Goal: Understand process/instructions: Learn how to perform a task or action

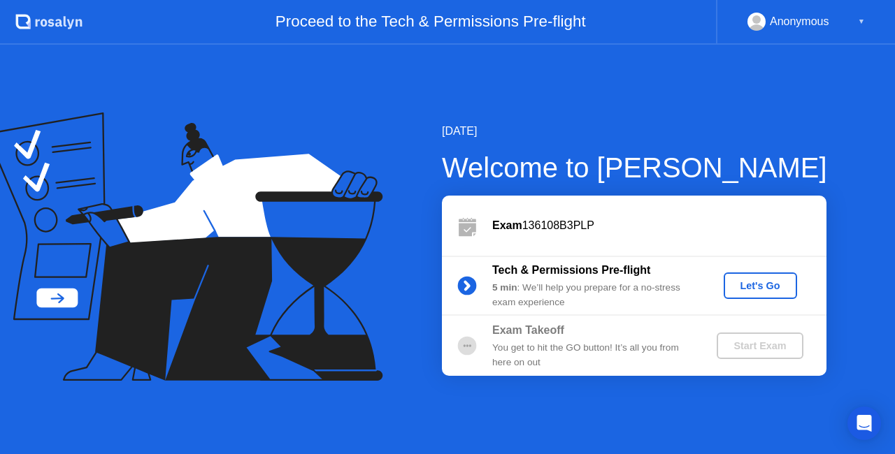
click at [751, 291] on div "Let's Go" at bounding box center [760, 285] width 62 height 11
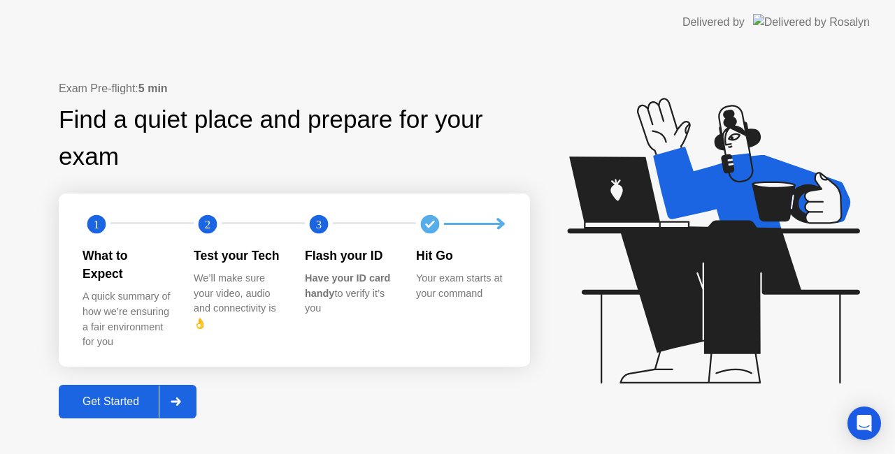
click at [120, 396] on div "Get Started" at bounding box center [111, 402] width 96 height 13
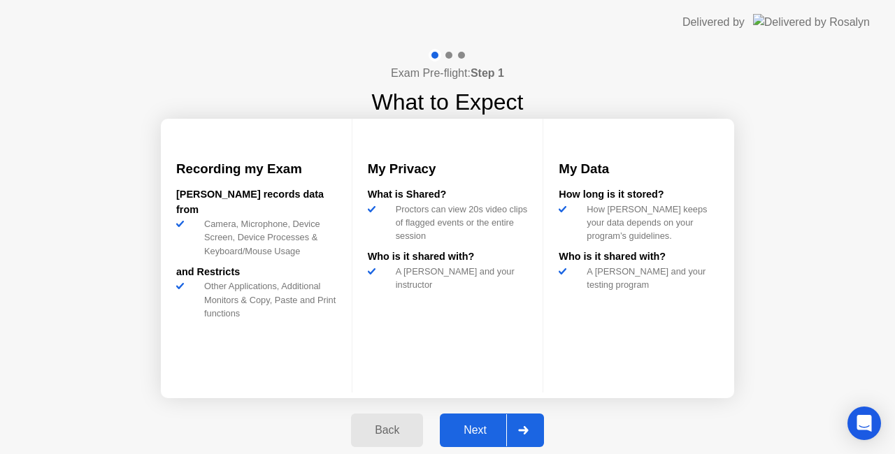
click at [477, 432] on div "Next" at bounding box center [475, 430] width 62 height 13
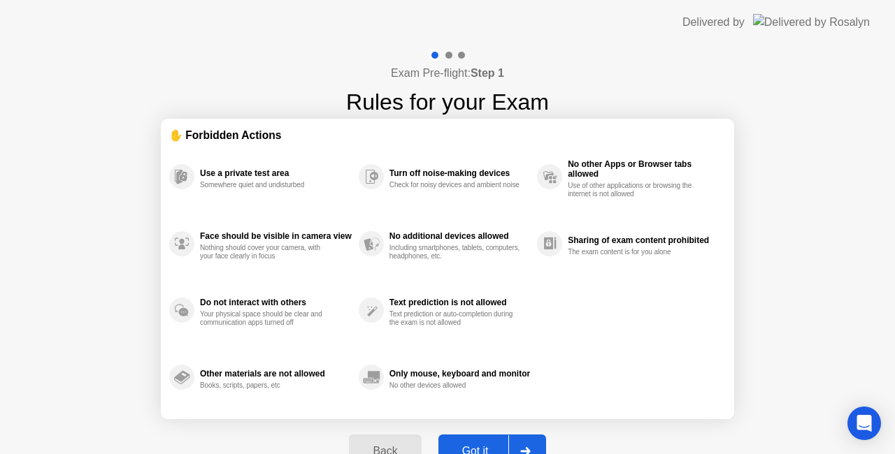
click at [776, 352] on div "Exam Pre-flight: Step 1 Rules for your Exam ✋ Forbidden Actions Use a private t…" at bounding box center [447, 266] width 895 height 443
click at [480, 447] on div "Got it" at bounding box center [476, 451] width 66 height 13
select select "**********"
select select "*******"
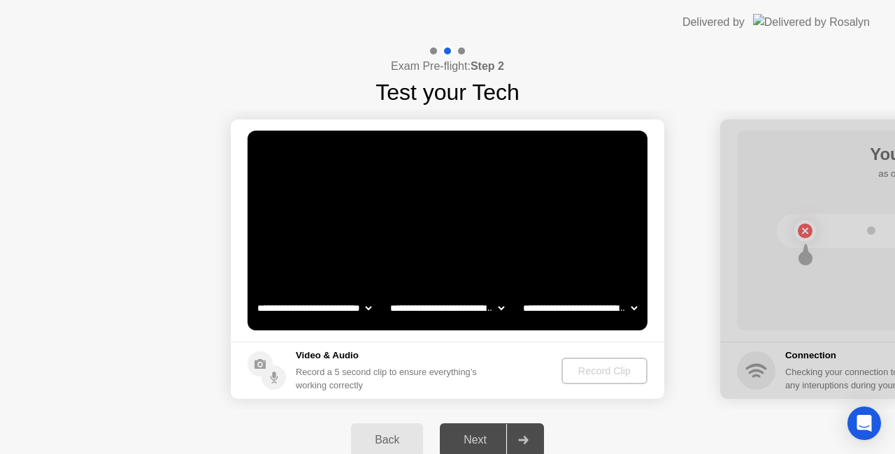
click at [681, 417] on div "Back Next" at bounding box center [447, 441] width 895 height 62
click at [482, 444] on div "Next" at bounding box center [475, 440] width 62 height 13
click at [528, 443] on icon at bounding box center [523, 440] width 10 height 8
click at [388, 434] on div "Back" at bounding box center [387, 440] width 64 height 13
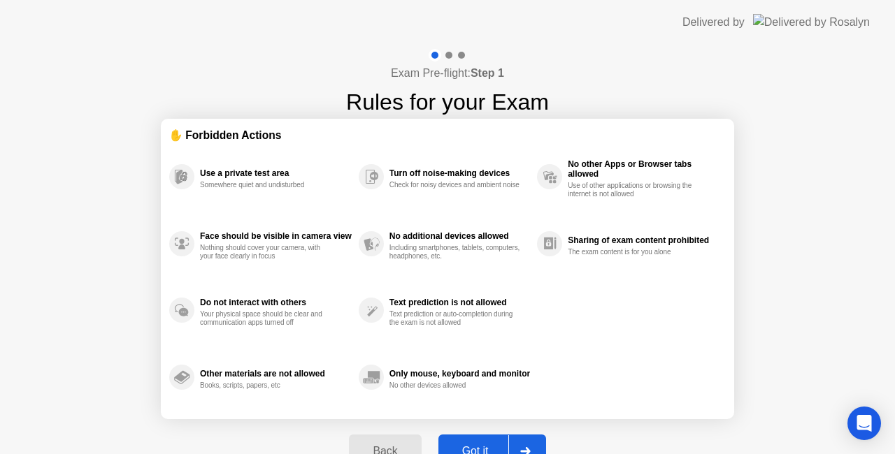
click at [773, 342] on div "Exam Pre-flight: Step 1 Rules for your Exam ✋ Forbidden Actions Use a private t…" at bounding box center [447, 266] width 895 height 443
click at [532, 447] on div at bounding box center [525, 452] width 34 height 32
select select "**********"
select select "*******"
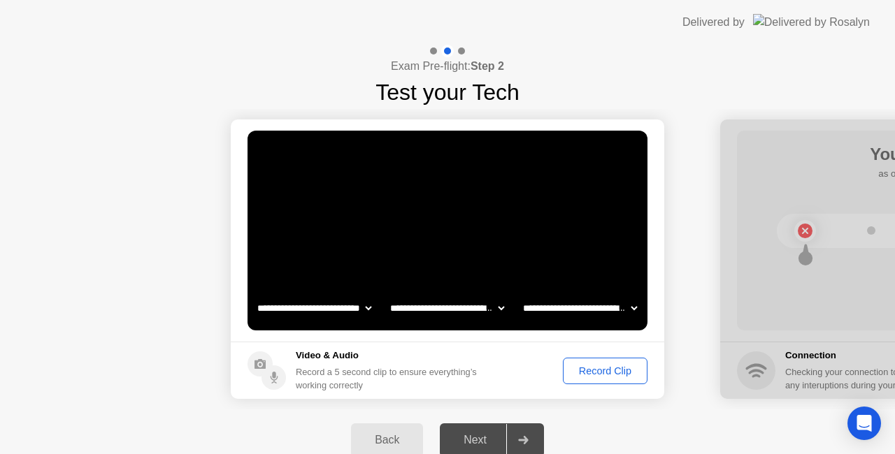
click at [606, 374] on div "Record Clip" at bounding box center [605, 371] width 75 height 11
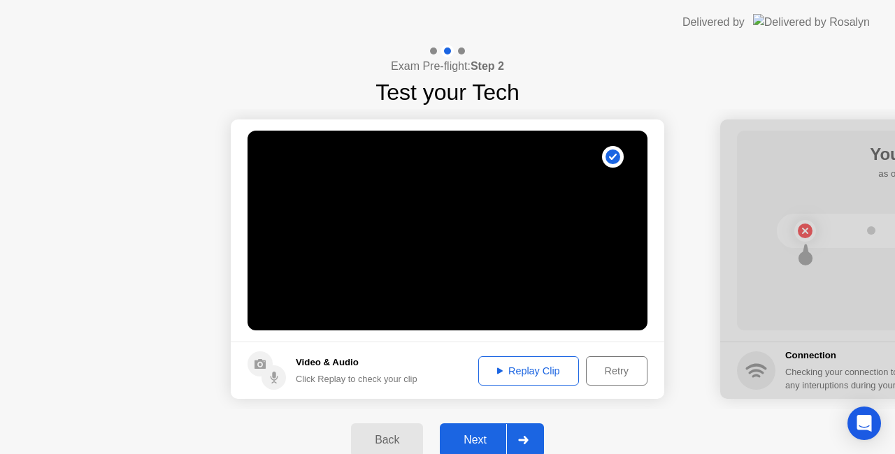
click at [522, 438] on icon at bounding box center [523, 440] width 10 height 8
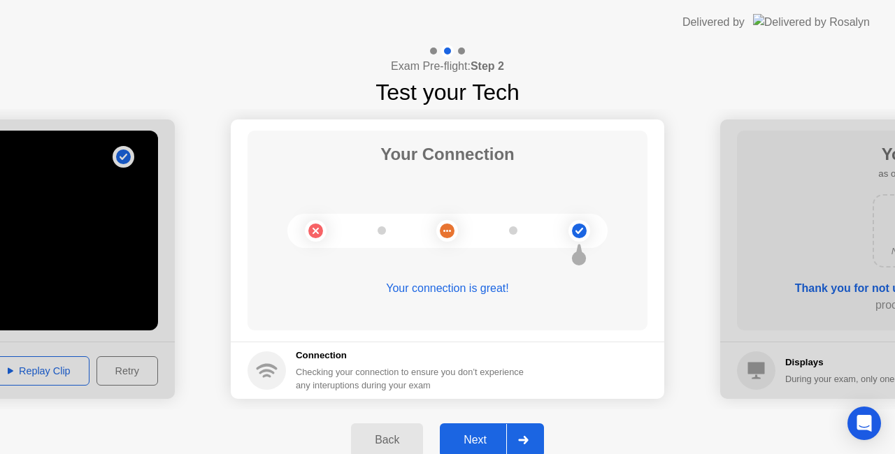
click at [474, 446] on div "Next" at bounding box center [475, 440] width 62 height 13
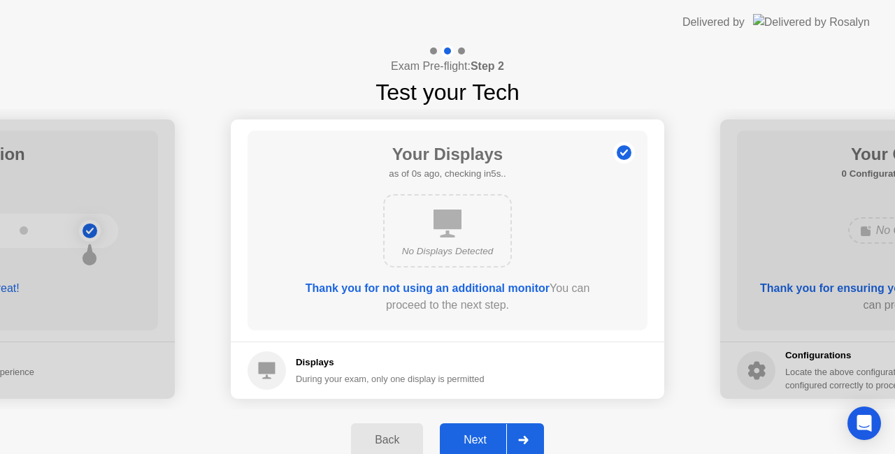
click at [524, 443] on icon at bounding box center [523, 440] width 10 height 8
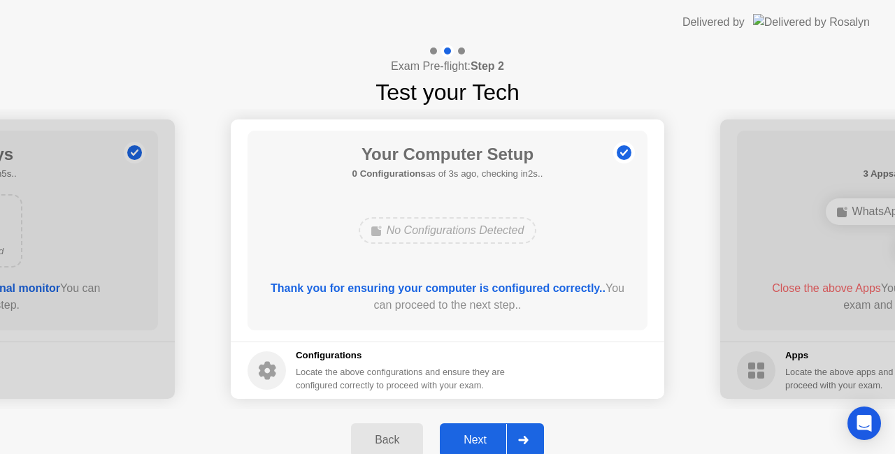
click at [524, 443] on icon at bounding box center [523, 440] width 10 height 8
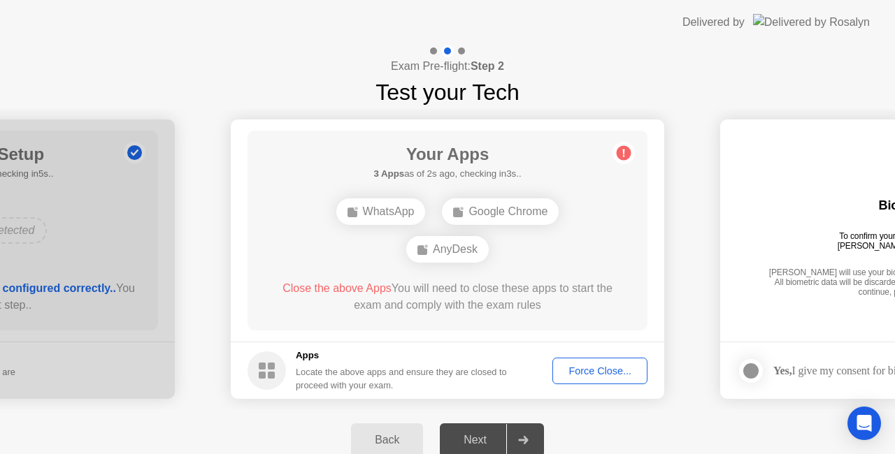
click at [612, 369] on div "Force Close..." at bounding box center [599, 371] width 85 height 11
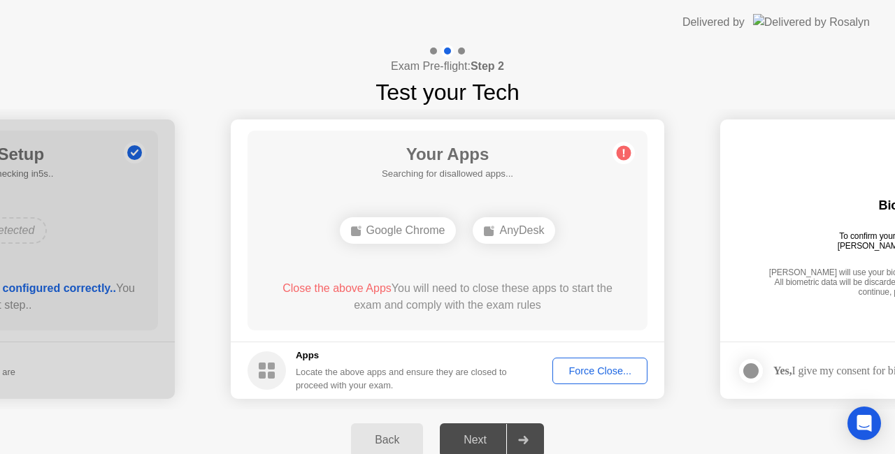
click at [586, 373] on div "Force Close..." at bounding box center [599, 371] width 85 height 11
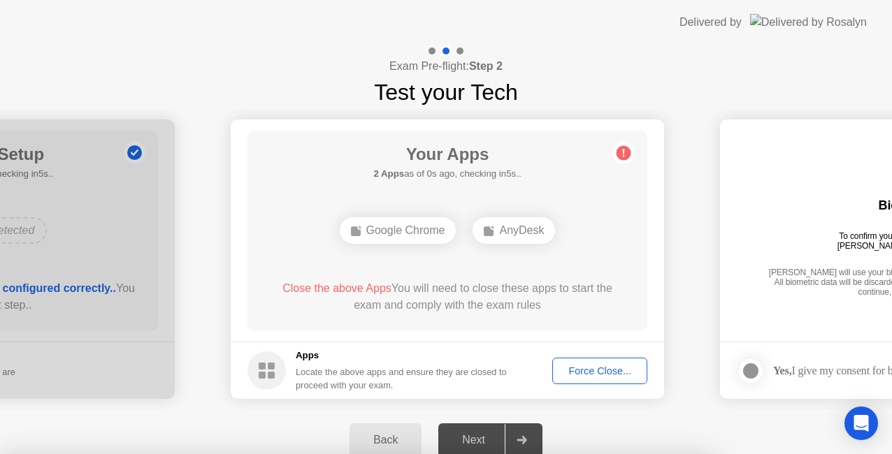
click at [596, 454] on div at bounding box center [446, 454] width 892 height 0
click at [623, 454] on div at bounding box center [446, 454] width 892 height 0
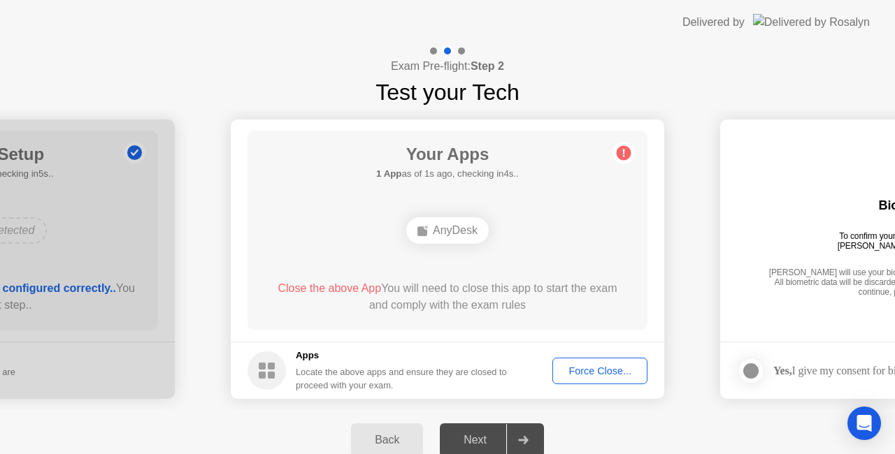
click at [621, 150] on circle at bounding box center [624, 153] width 15 height 15
click at [631, 144] on icon at bounding box center [623, 153] width 22 height 22
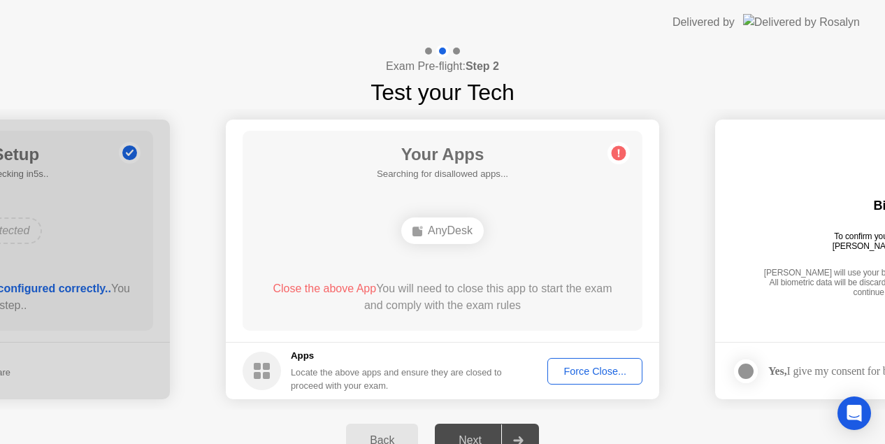
click at [839, 25] on img at bounding box center [801, 22] width 117 height 16
click at [735, 25] on div "Delivered by" at bounding box center [704, 22] width 62 height 17
click at [808, 18] on img at bounding box center [801, 22] width 117 height 16
click at [807, 27] on img at bounding box center [801, 22] width 117 height 16
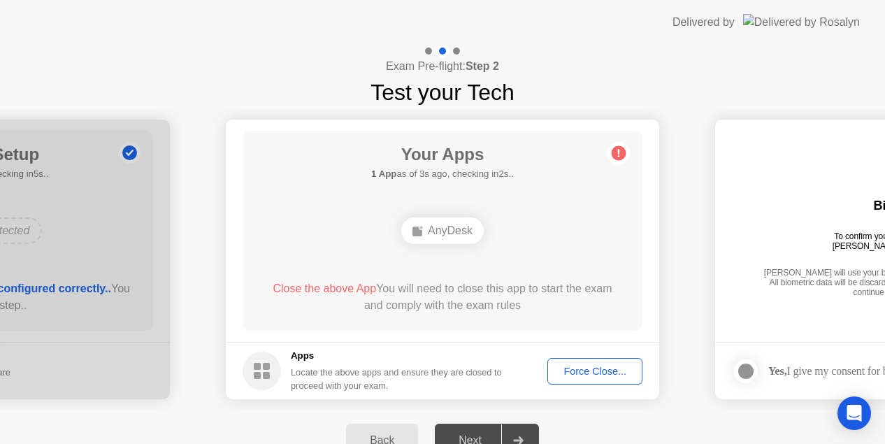
click at [807, 27] on img at bounding box center [801, 22] width 117 height 16
click at [809, 27] on img at bounding box center [801, 22] width 117 height 16
click at [612, 151] on circle at bounding box center [619, 153] width 15 height 15
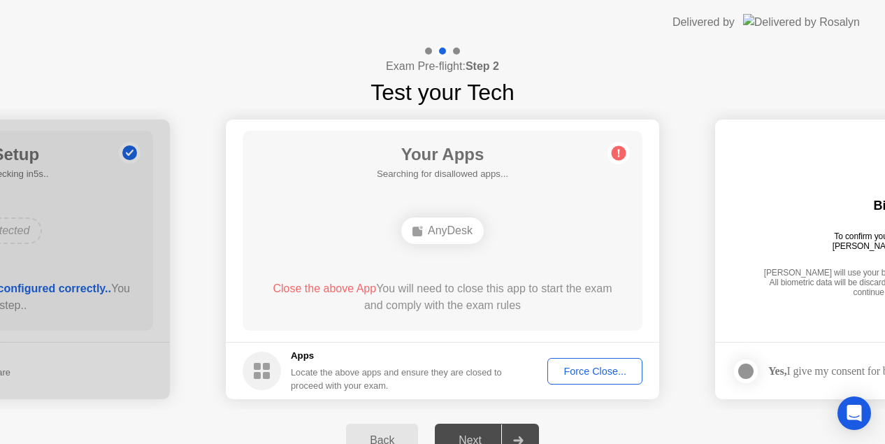
click at [612, 151] on circle at bounding box center [619, 153] width 15 height 15
click at [611, 155] on icon at bounding box center [619, 153] width 22 height 22
click at [287, 212] on div "AnyDesk" at bounding box center [442, 231] width 320 height 38
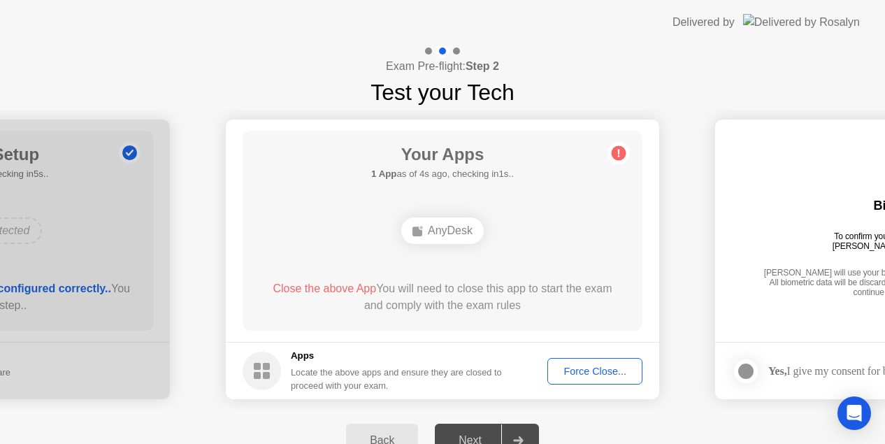
click at [481, 69] on b "Step 2" at bounding box center [483, 66] width 34 height 12
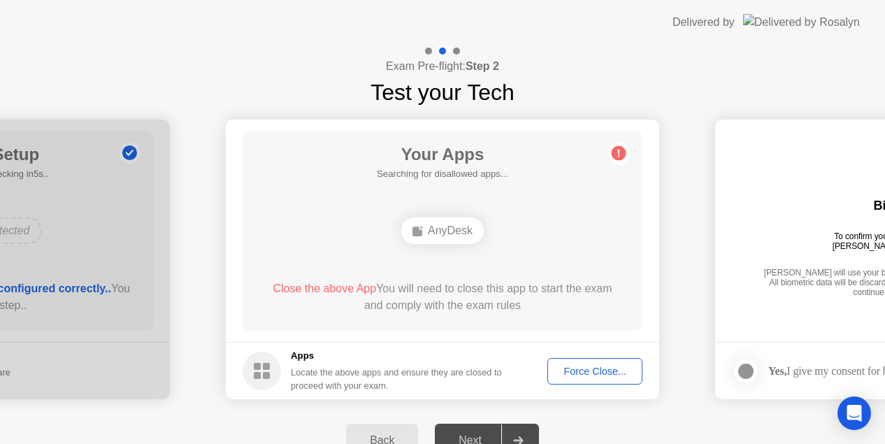
click at [457, 231] on div "AnyDesk" at bounding box center [442, 230] width 83 height 27
click at [622, 156] on circle at bounding box center [619, 153] width 15 height 15
click at [624, 157] on circle at bounding box center [619, 153] width 15 height 15
click at [442, 48] on div at bounding box center [442, 51] width 13 height 13
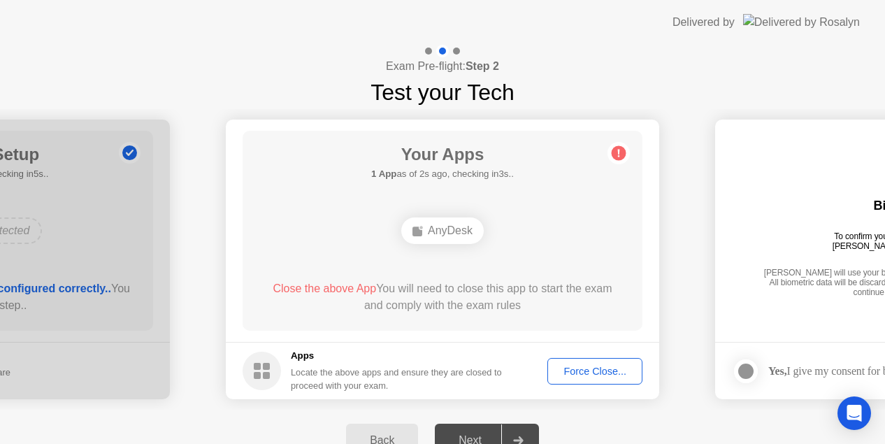
click at [442, 48] on div at bounding box center [442, 51] width 13 height 13
click at [414, 71] on h4 "Exam Pre-flight: Step 2" at bounding box center [442, 66] width 113 height 17
drag, startPoint x: 183, startPoint y: 116, endPoint x: 106, endPoint y: 118, distance: 76.9
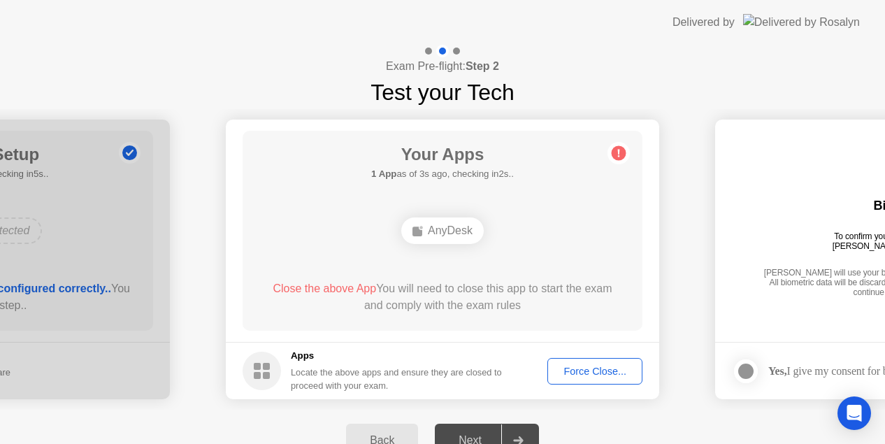
drag, startPoint x: 2, startPoint y: 171, endPoint x: 103, endPoint y: 214, distance: 110.3
click at [350, 254] on div "Your Apps 1 App as of 3s ago, checking in2s.. AnyDesk Close the above App You w…" at bounding box center [443, 231] width 400 height 200
click at [367, 248] on div "AnyDesk" at bounding box center [442, 231] width 320 height 38
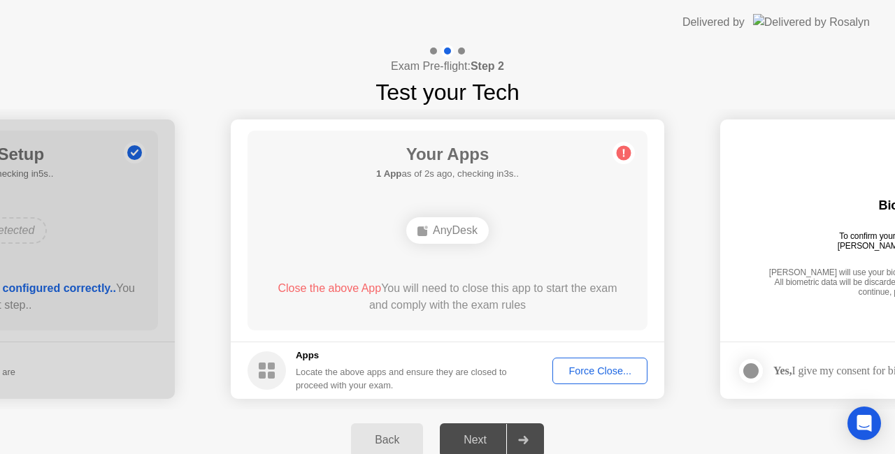
click at [317, 380] on div "Locate the above apps and ensure they are closed to proceed with your exam." at bounding box center [402, 379] width 212 height 27
click at [259, 373] on rect at bounding box center [262, 375] width 7 height 7
click at [296, 359] on h5 "Apps" at bounding box center [402, 356] width 212 height 14
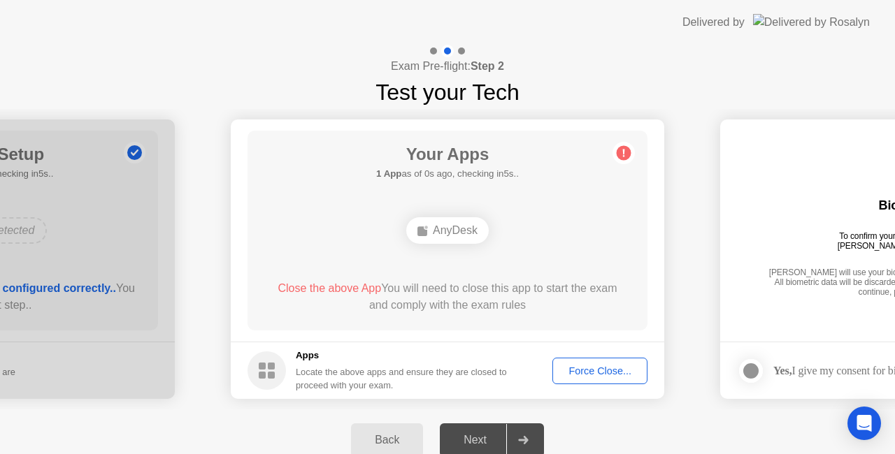
click at [294, 361] on div "Apps Locate the above apps and ensure they are closed to proceed with your exam." at bounding box center [378, 370] width 260 height 43
click at [278, 370] on circle at bounding box center [267, 371] width 38 height 38
click at [268, 368] on rect at bounding box center [271, 366] width 7 height 7
click at [273, 375] on rect at bounding box center [271, 375] width 7 height 7
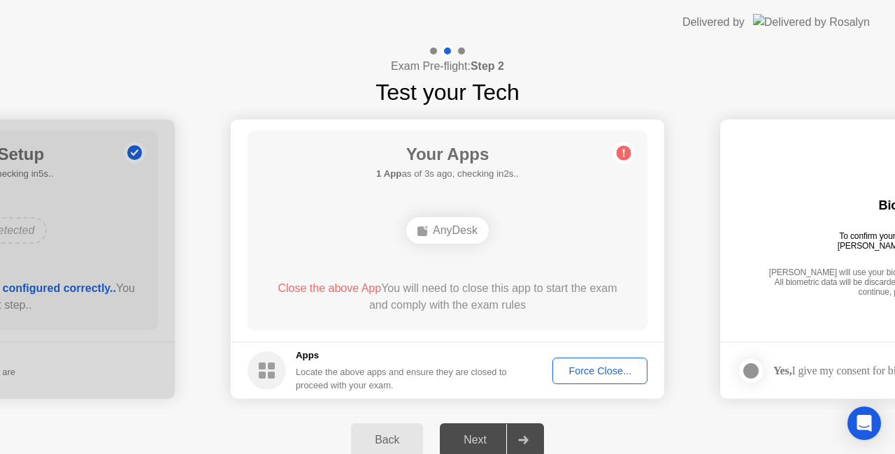
click at [620, 367] on div "Force Close..." at bounding box center [599, 371] width 85 height 11
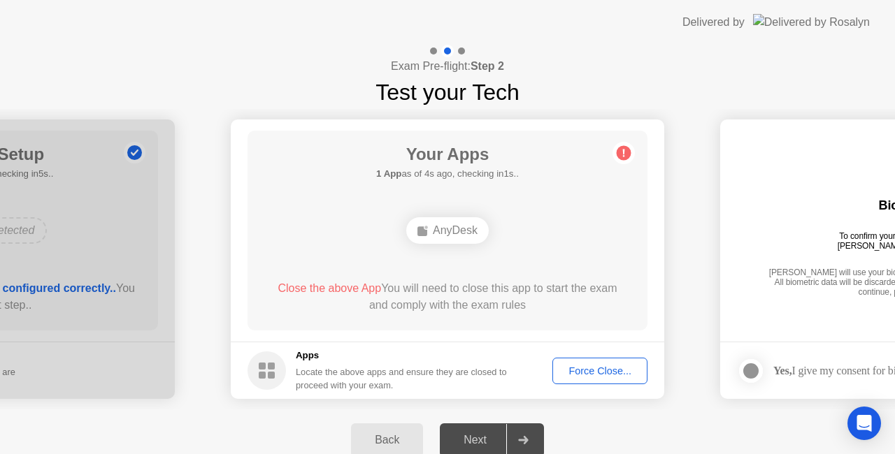
click at [620, 369] on div "Force Close..." at bounding box center [599, 371] width 85 height 11
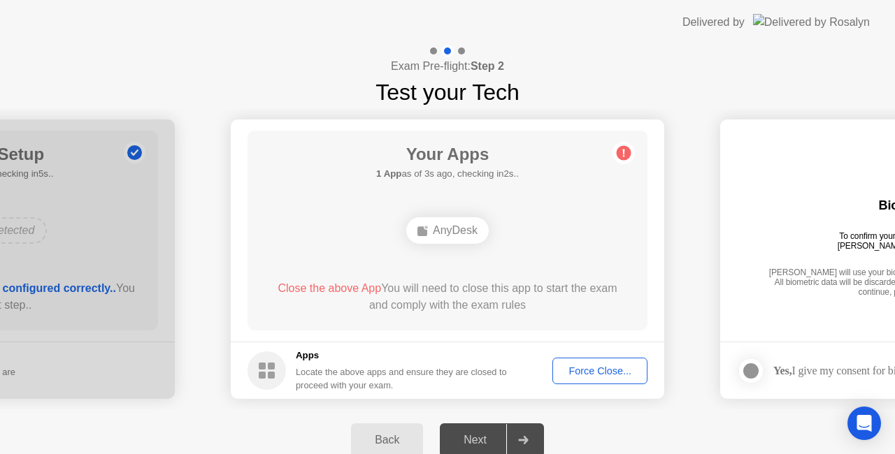
click at [299, 288] on span "Close the above App" at bounding box center [329, 288] width 103 height 12
click at [310, 294] on span "Close the above App" at bounding box center [329, 288] width 103 height 12
click at [313, 294] on span "Close the above App" at bounding box center [329, 288] width 103 height 12
click at [606, 369] on div "Force Close..." at bounding box center [599, 371] width 85 height 11
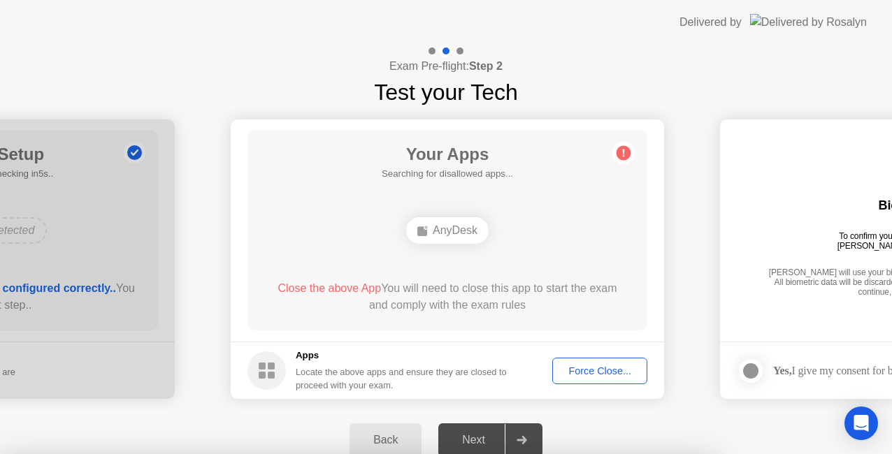
click at [443, 454] on div at bounding box center [446, 454] width 892 height 0
drag, startPoint x: 378, startPoint y: 422, endPoint x: 217, endPoint y: 393, distance: 163.3
click at [371, 454] on div at bounding box center [446, 454] width 892 height 0
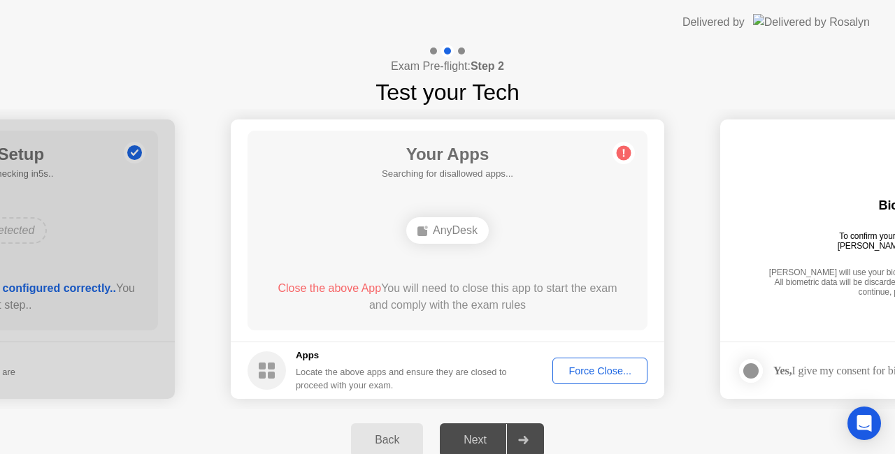
click at [808, 20] on img at bounding box center [811, 22] width 117 height 16
click at [857, 425] on icon "Open Intercom Messenger" at bounding box center [864, 424] width 18 height 18
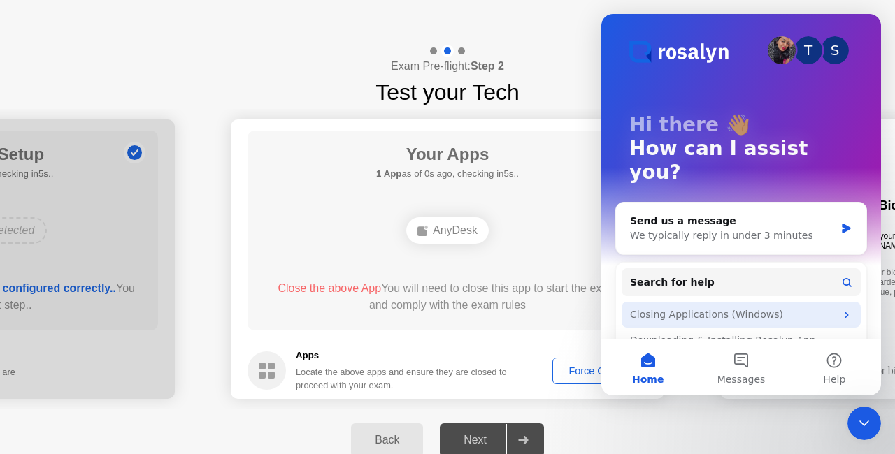
click at [710, 308] on div "Closing Applications (Windows)" at bounding box center [733, 315] width 206 height 15
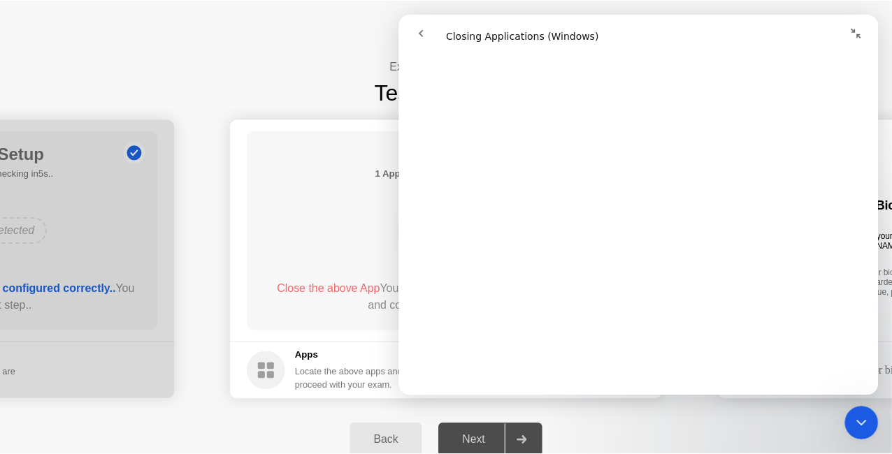
scroll to position [909, 0]
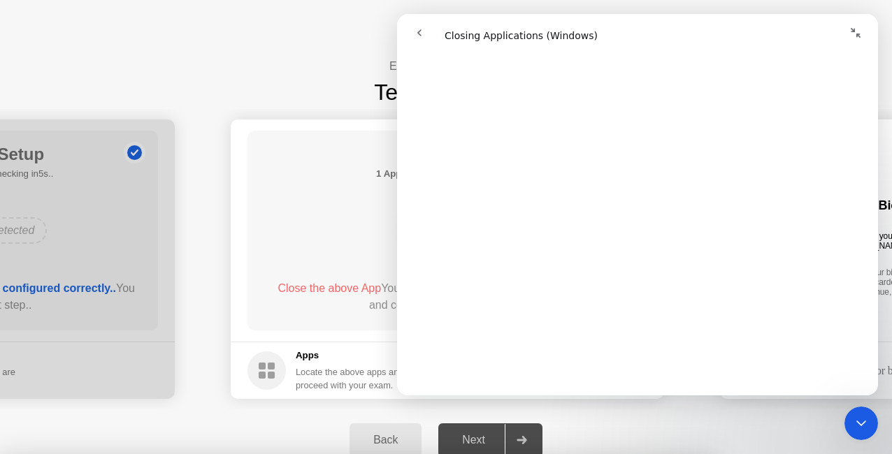
click at [545, 34] on div "Intercom messenger" at bounding box center [520, 33] width 229 height 27
click at [866, 424] on icon "Close Intercom Messenger" at bounding box center [861, 423] width 17 height 17
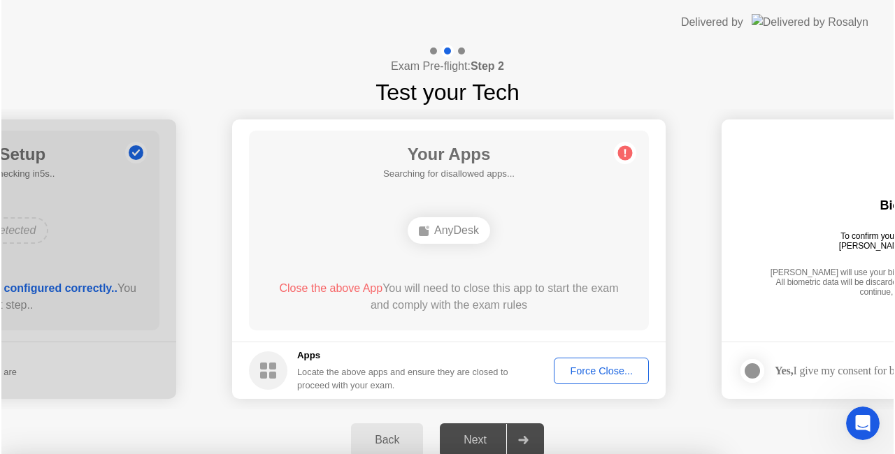
scroll to position [0, 0]
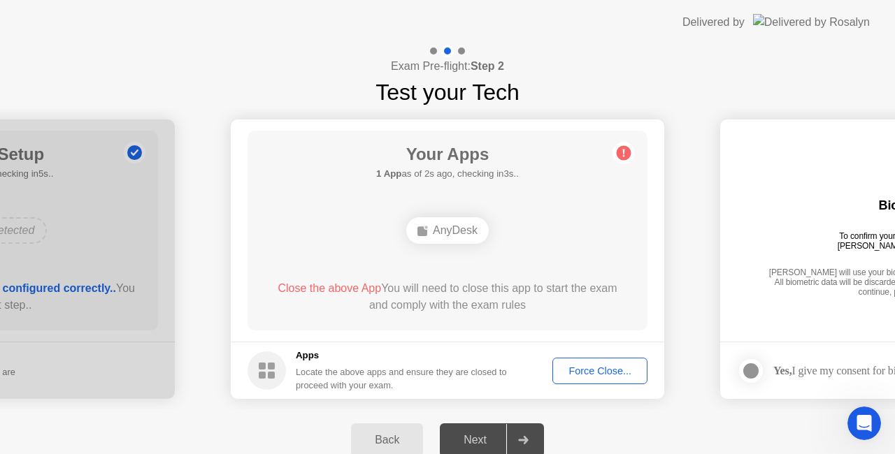
click at [859, 421] on icon "Open Intercom Messenger" at bounding box center [864, 424] width 23 height 23
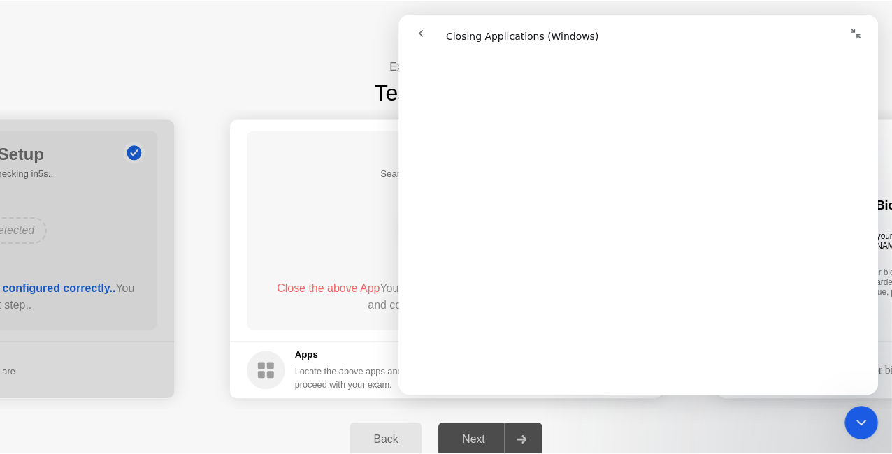
scroll to position [810, 0]
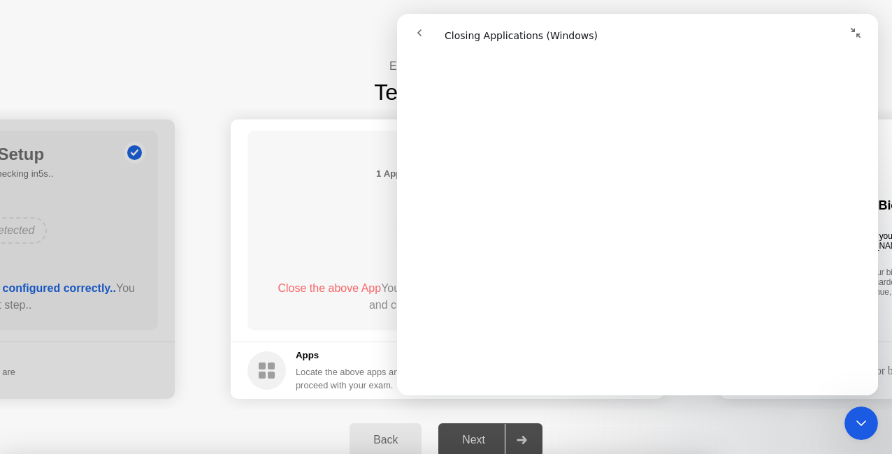
click at [481, 34] on div "Intercom messenger" at bounding box center [520, 33] width 229 height 27
click at [182, 454] on div at bounding box center [446, 454] width 892 height 0
click at [183, 454] on div at bounding box center [446, 454] width 892 height 0
click at [187, 454] on div at bounding box center [446, 454] width 892 height 0
click at [0, 454] on div at bounding box center [446, 454] width 892 height 0
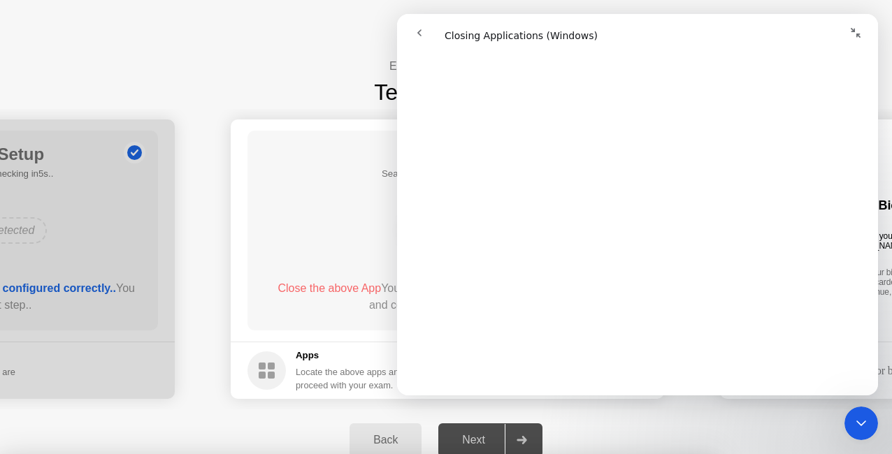
click at [0, 454] on div at bounding box center [446, 454] width 892 height 0
click at [238, 454] on div at bounding box center [446, 454] width 892 height 0
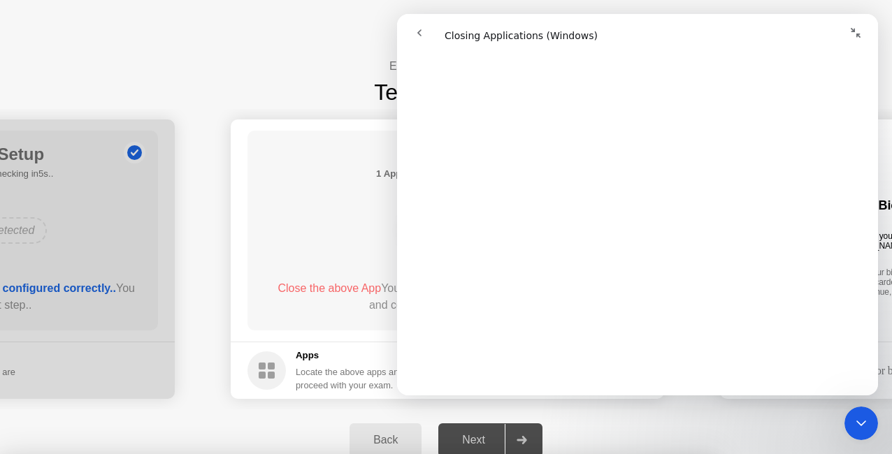
click at [238, 454] on div at bounding box center [446, 454] width 892 height 0
click at [863, 422] on icon "Close Intercom Messenger" at bounding box center [861, 423] width 17 height 17
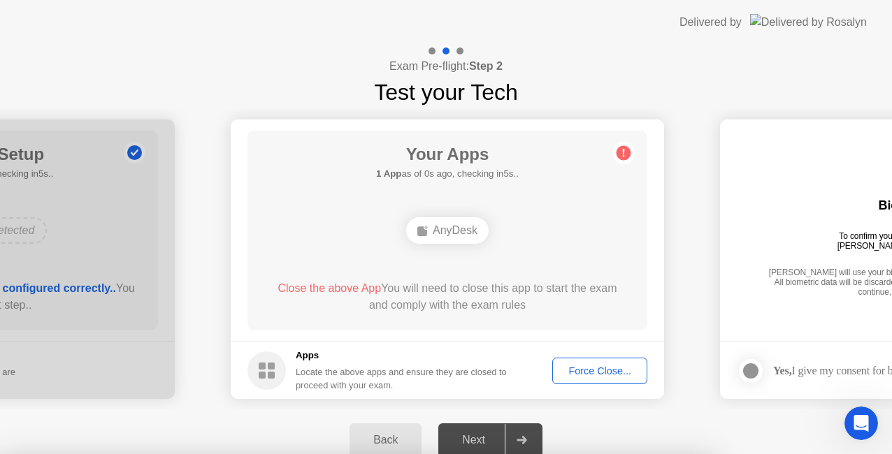
click at [863, 422] on icon "Open Intercom Messenger" at bounding box center [861, 423] width 10 height 11
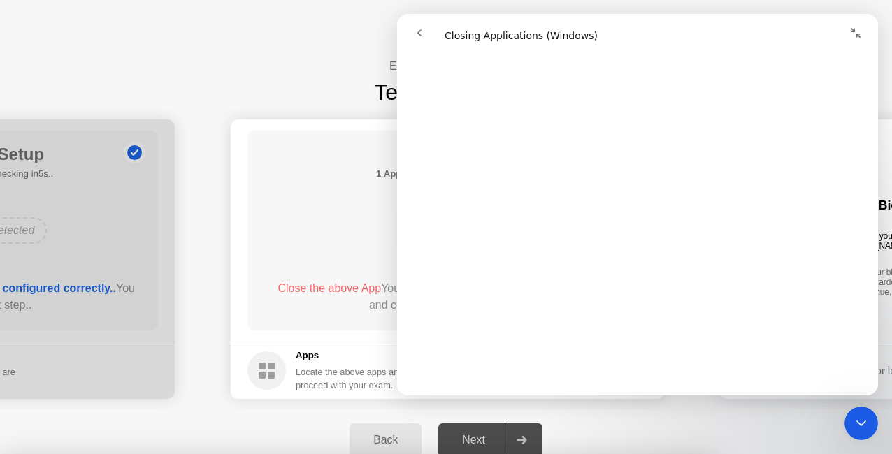
click at [863, 424] on icon "Close Intercom Messenger" at bounding box center [861, 423] width 17 height 17
